Goal: Information Seeking & Learning: Learn about a topic

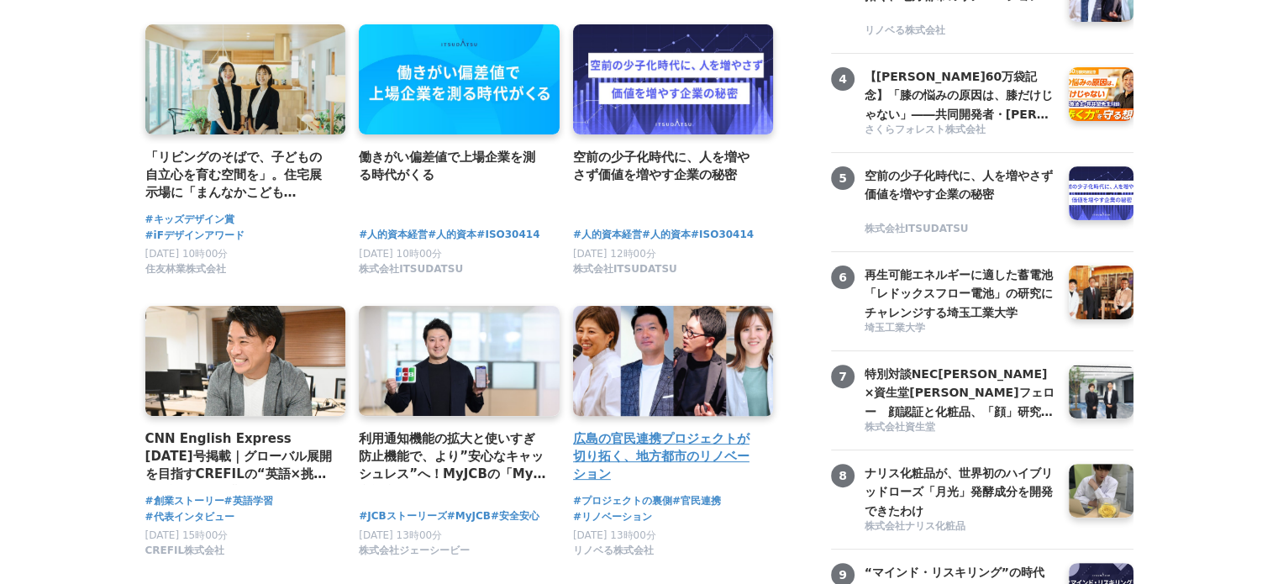
scroll to position [420, 0]
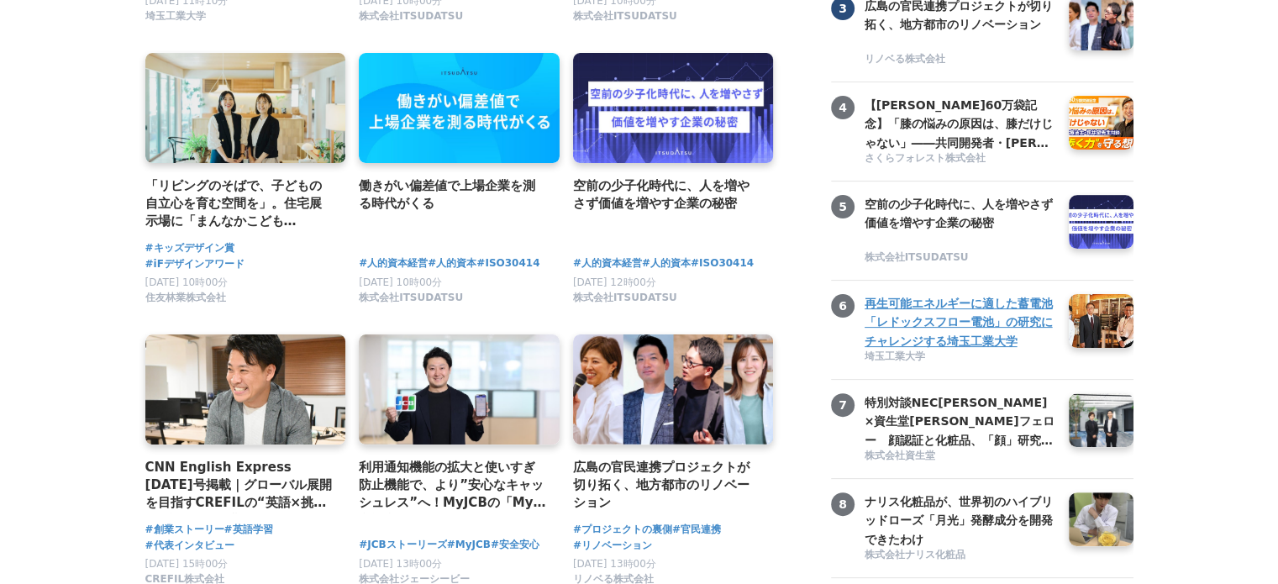
click at [925, 340] on h3 "再生可能エネルギーに適した蓄電池「レドックスフロー電池」の研究にチャレンジする埼玉工業大学" at bounding box center [961, 322] width 192 height 56
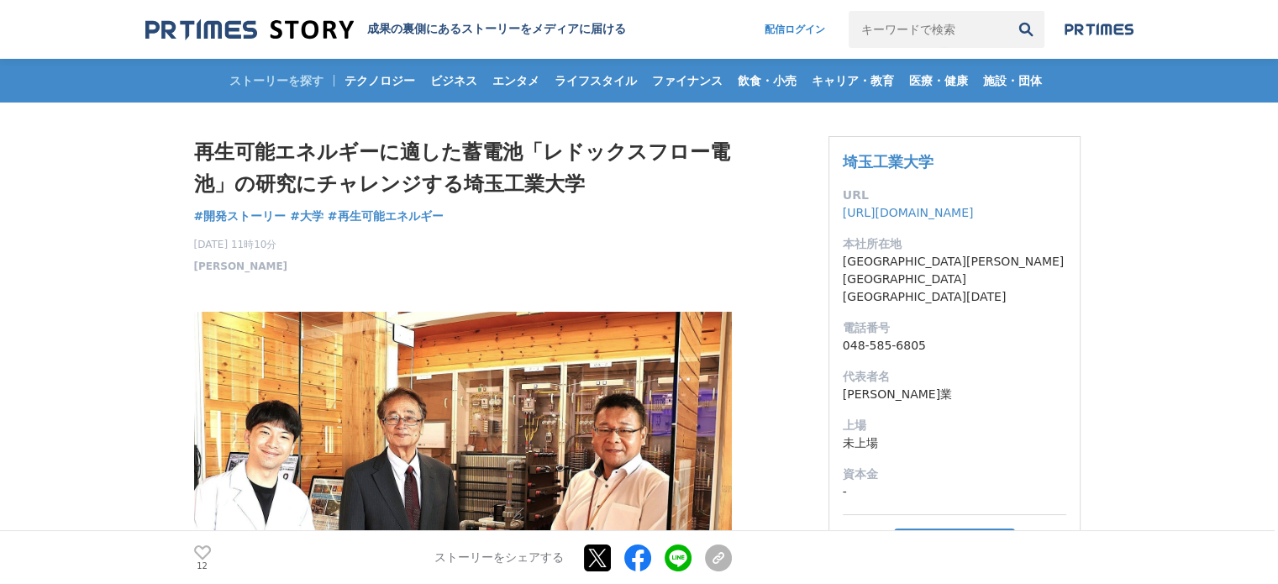
click at [319, 26] on img at bounding box center [249, 29] width 208 height 23
